Goal: Transaction & Acquisition: Subscribe to service/newsletter

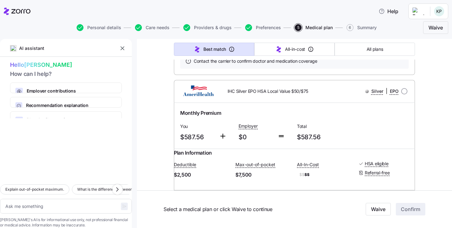
scroll to position [2473, 0]
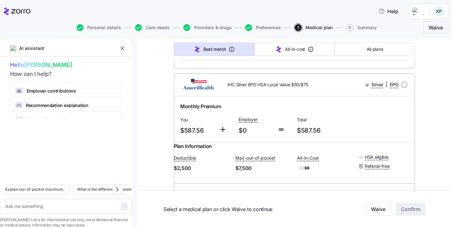
type textarea "x"
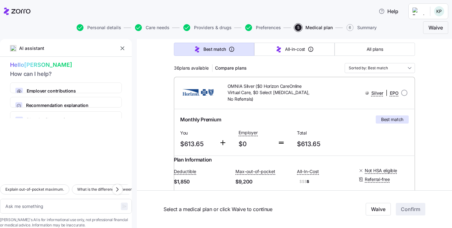
scroll to position [53, 0]
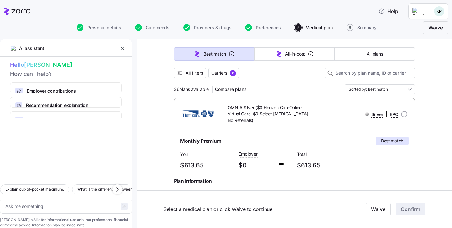
click at [300, 123] on span "OMNIA Silver ($0 Horizon CareOnline Virtual Care, $0 Select [MEDICAL_DATA], No …" at bounding box center [270, 114] width 84 height 19
click at [405, 112] on input "radio" at bounding box center [404, 114] width 6 height 6
radio input "true"
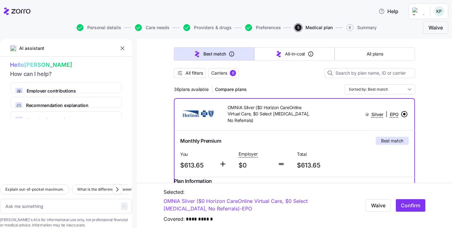
click at [402, 115] on input "radio" at bounding box center [404, 114] width 6 height 6
click at [319, 138] on div "Monthly Premium Best match" at bounding box center [294, 141] width 229 height 8
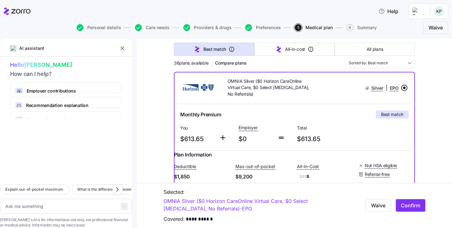
scroll to position [77, 0]
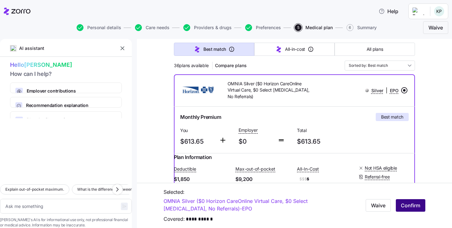
click at [414, 209] on span "Confirm" at bounding box center [410, 206] width 19 height 8
type textarea "x"
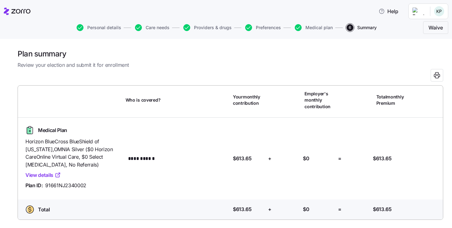
click at [311, 24] on button "Medical plan" at bounding box center [314, 27] width 38 height 7
click at [311, 26] on span "Medical plan" at bounding box center [318, 27] width 27 height 4
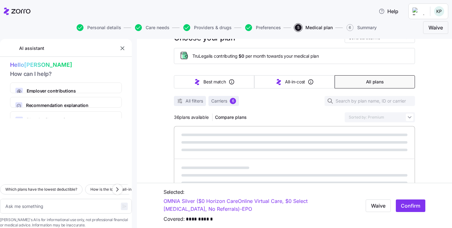
scroll to position [24, 0]
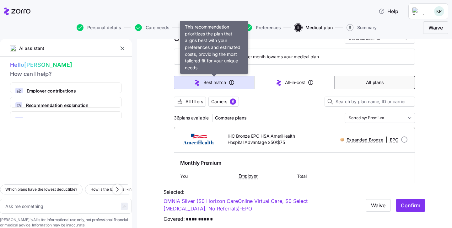
click at [215, 80] on span "Best match" at bounding box center [214, 82] width 22 height 6
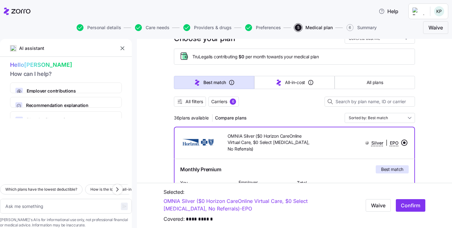
type textarea "x"
type input "Sorted by: Best match"
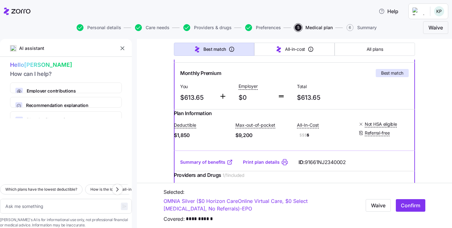
scroll to position [122, 0]
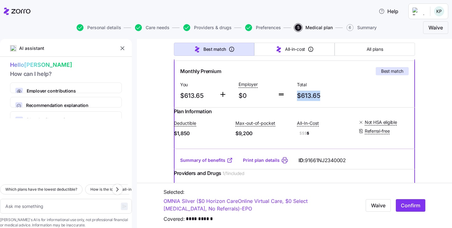
drag, startPoint x: 323, startPoint y: 93, endPoint x: 295, endPoint y: 95, distance: 28.0
click at [295, 95] on div "Total $613.65" at bounding box center [323, 91] width 58 height 26
copy span "$613.65"
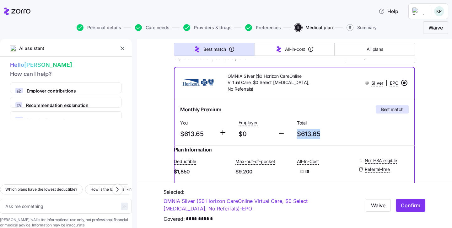
scroll to position [83, 0]
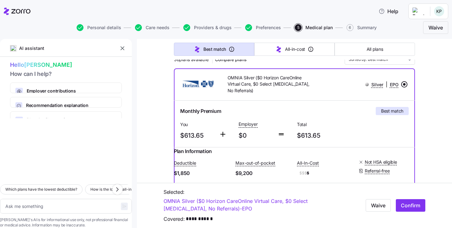
click at [341, 108] on div "Monthly Premium Best match" at bounding box center [294, 111] width 229 height 8
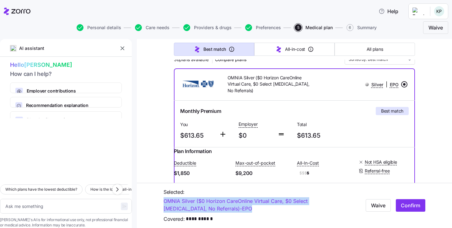
drag, startPoint x: 160, startPoint y: 203, endPoint x: 218, endPoint y: 209, distance: 58.4
click at [218, 209] on div "**********" at bounding box center [294, 205] width 315 height 45
copy link "OMNIA Silver ($0 Horizon CareOnline Virtual Care, $0 Select [MEDICAL_DATA], No …"
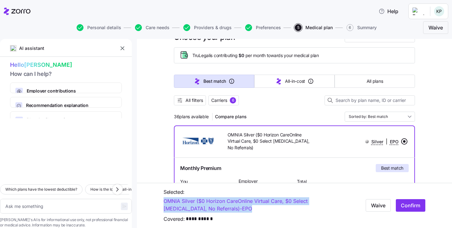
scroll to position [19, 0]
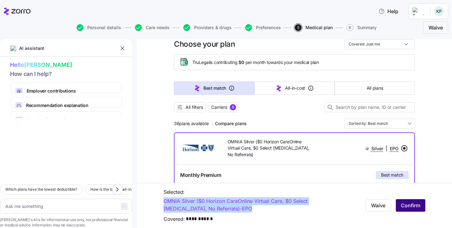
click at [408, 208] on span "Confirm" at bounding box center [410, 206] width 19 height 8
type textarea "x"
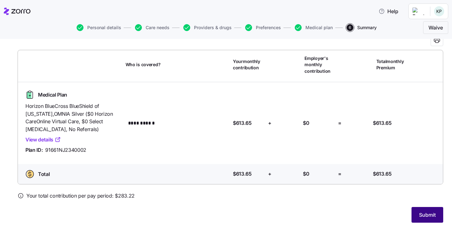
click at [415, 207] on button "Submit" at bounding box center [428, 215] width 32 height 16
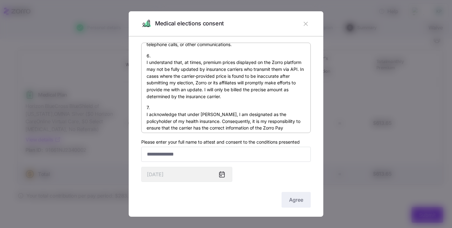
scroll to position [431, 0]
click at [192, 159] on input "Please enter your full name to attest and consent to the conditions presented" at bounding box center [226, 154] width 170 height 15
type input "**********"
click at [293, 197] on span "Agree" at bounding box center [296, 200] width 14 height 8
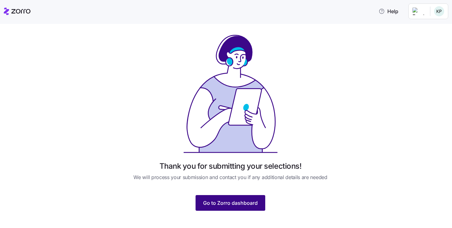
click at [250, 199] on span "Go to Zorro dashboard" at bounding box center [230, 203] width 55 height 8
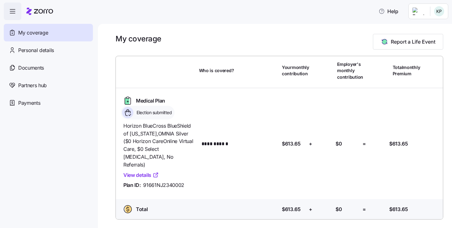
click at [132, 171] on link "View details" at bounding box center [140, 175] width 35 height 8
